Goal: Task Accomplishment & Management: Use online tool/utility

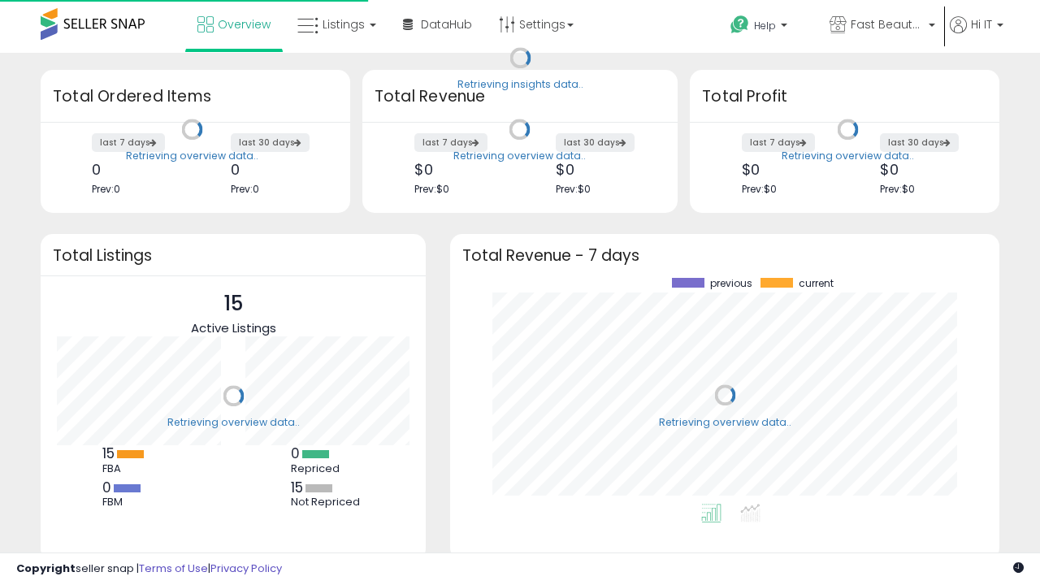
scroll to position [226, 517]
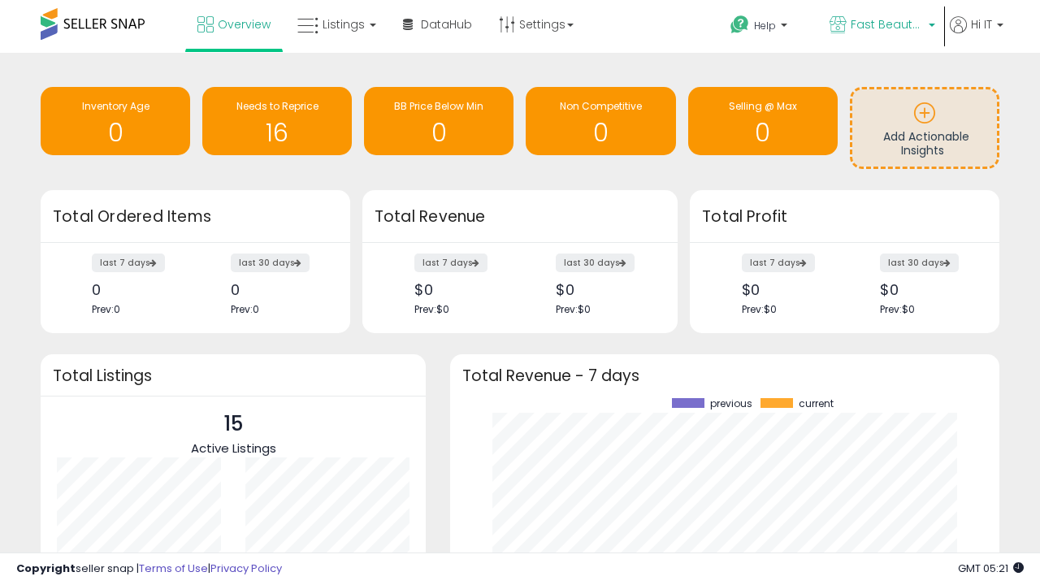
click at [881, 26] on span "Fast Beauty ([GEOGRAPHIC_DATA])" at bounding box center [887, 24] width 73 height 16
click at [0, 0] on span "You are Beautiful ([GEOGRAPHIC_DATA])" at bounding box center [0, 0] width 0 height 0
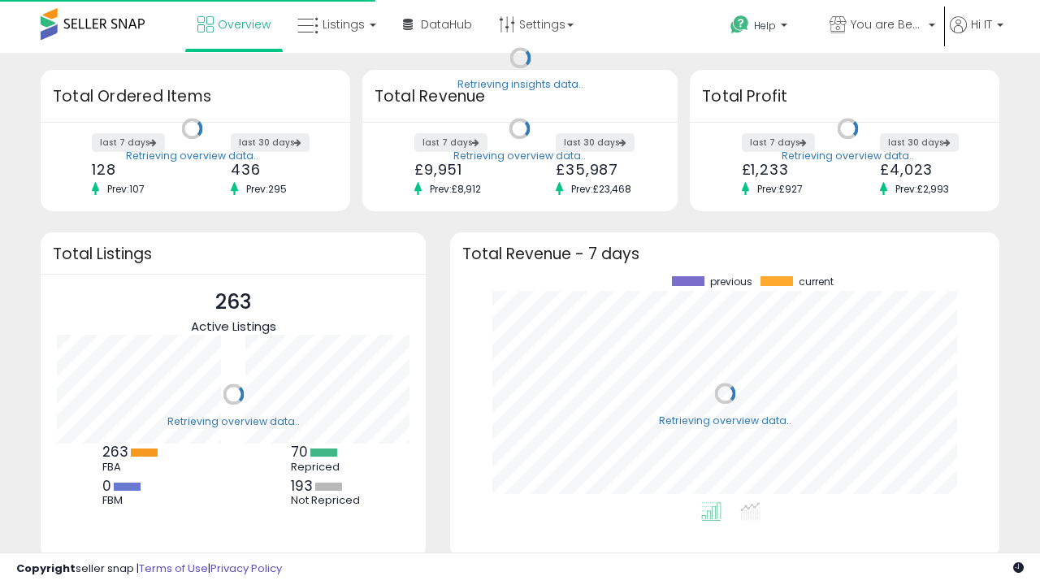
scroll to position [226, 517]
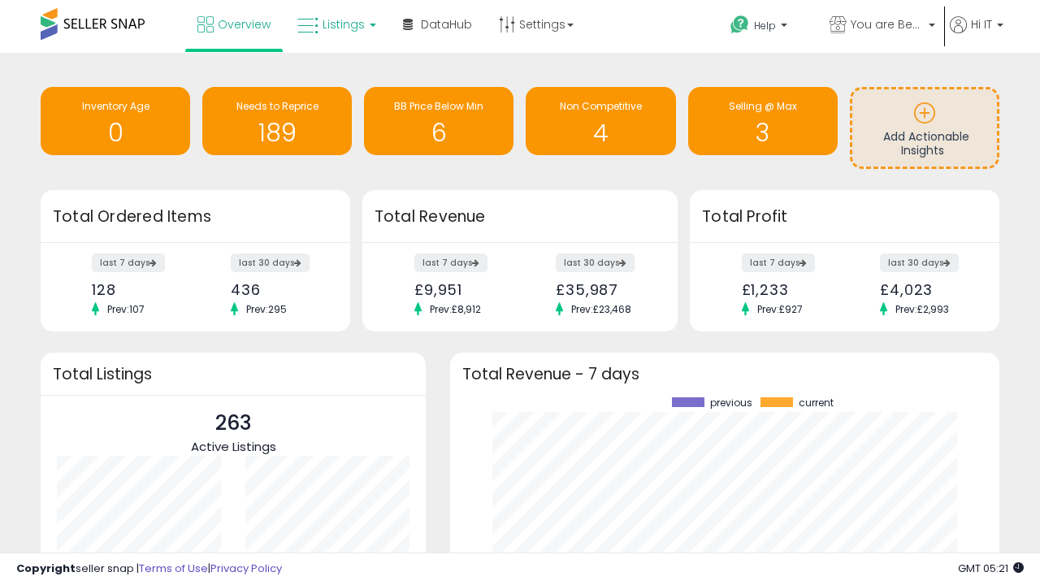
click at [335, 24] on span "Listings" at bounding box center [344, 24] width 42 height 16
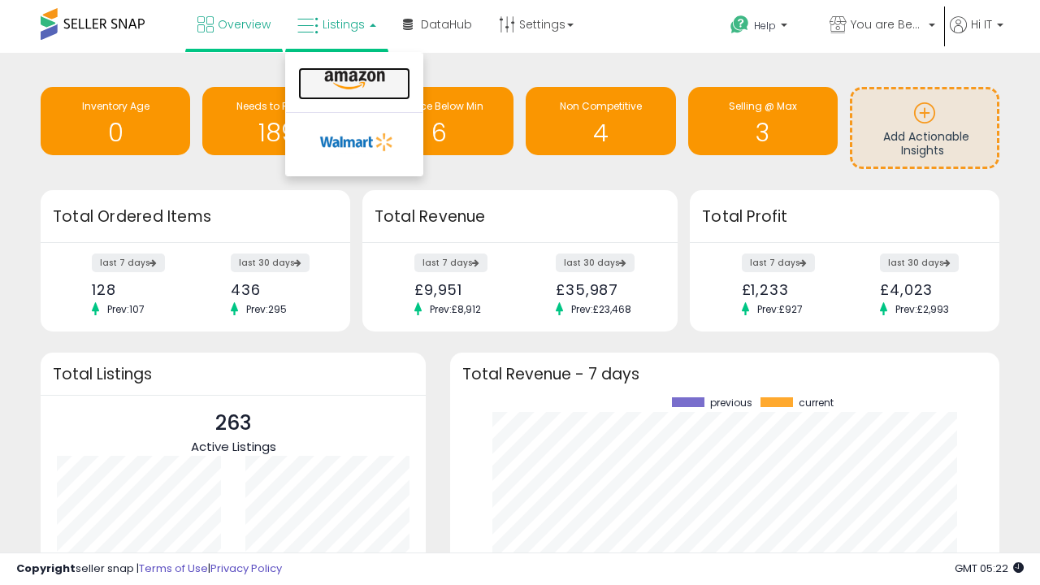
click at [353, 80] on icon at bounding box center [354, 80] width 71 height 21
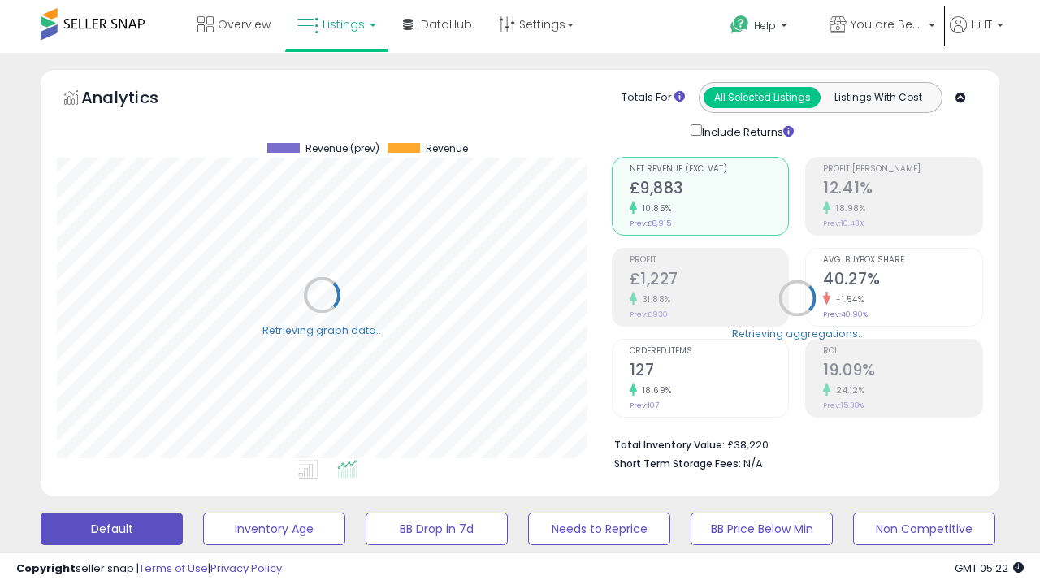
scroll to position [333, 554]
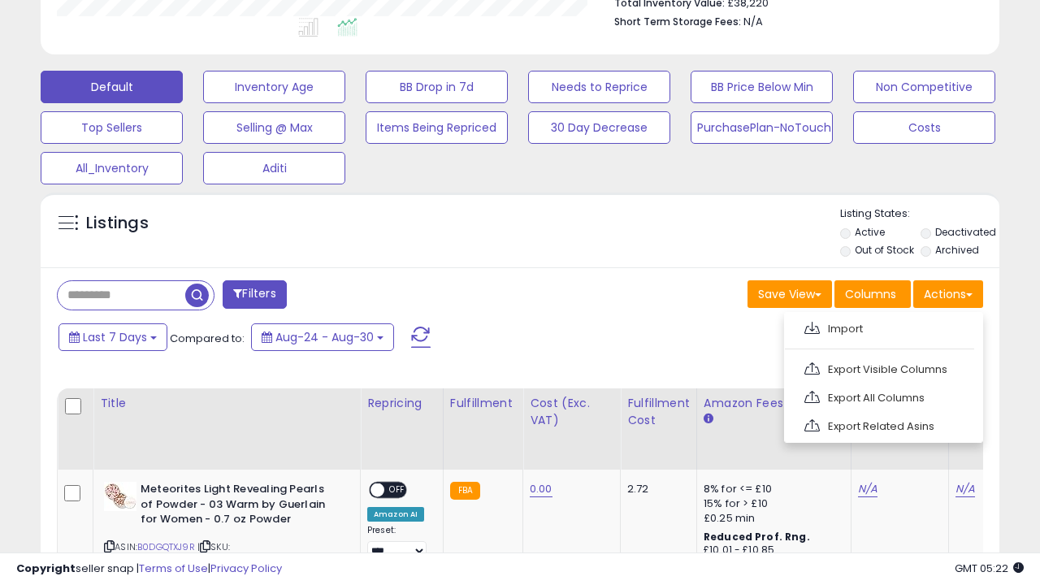
click at [812, 326] on span at bounding box center [812, 328] width 15 height 12
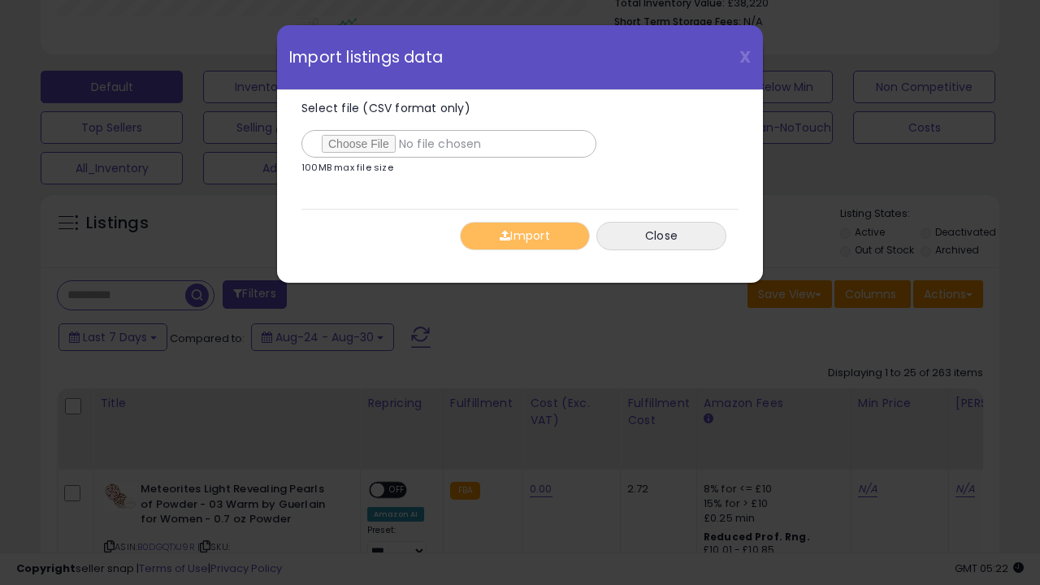
type input "**********"
click at [524, 236] on button "Import" at bounding box center [525, 236] width 130 height 28
